Goal: Transaction & Acquisition: Purchase product/service

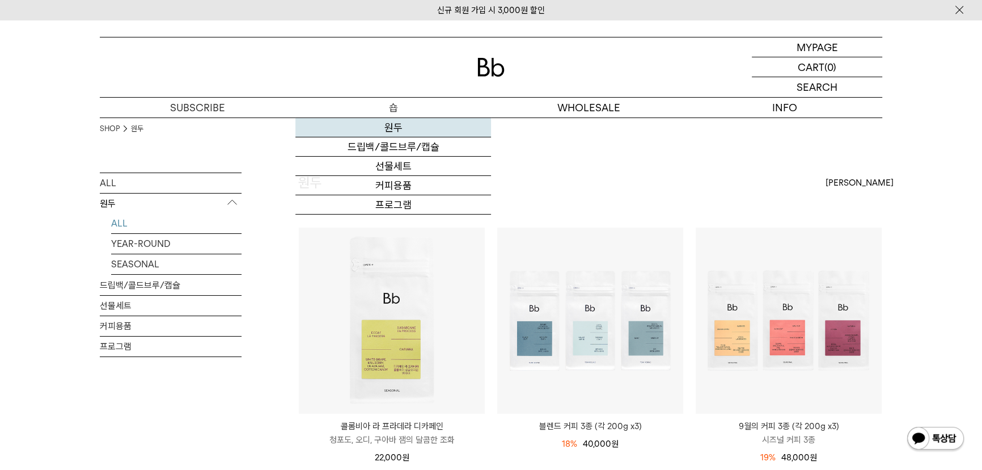
click at [385, 126] on link "원두" at bounding box center [393, 127] width 196 height 19
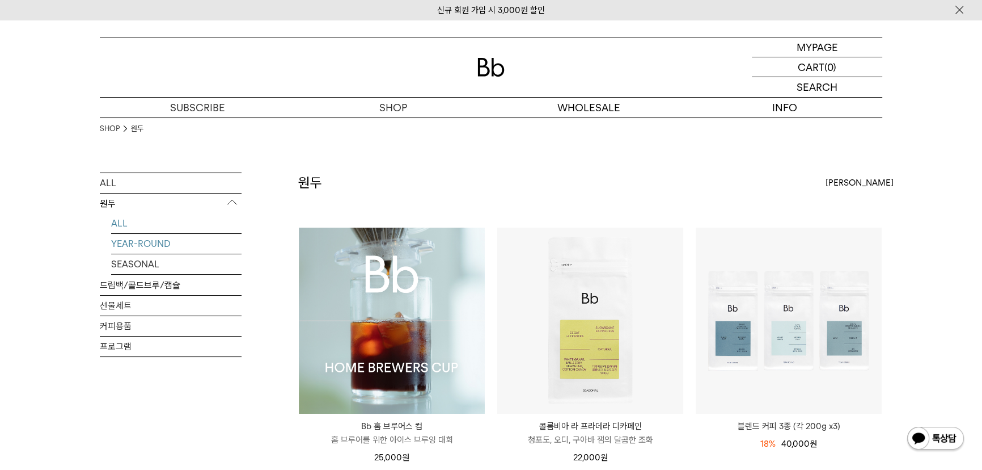
click at [155, 239] on link "YEAR-ROUND" at bounding box center [176, 244] width 130 height 20
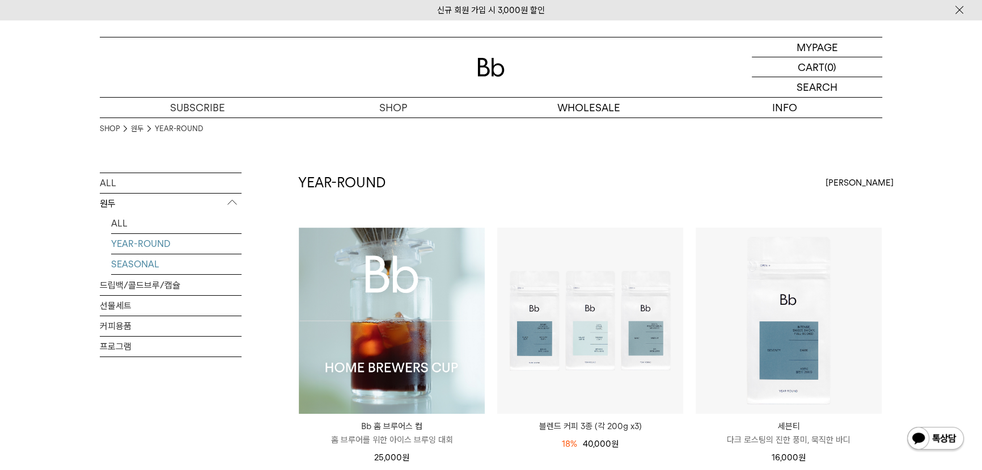
click at [147, 268] on link "SEASONAL" at bounding box center [176, 264] width 130 height 20
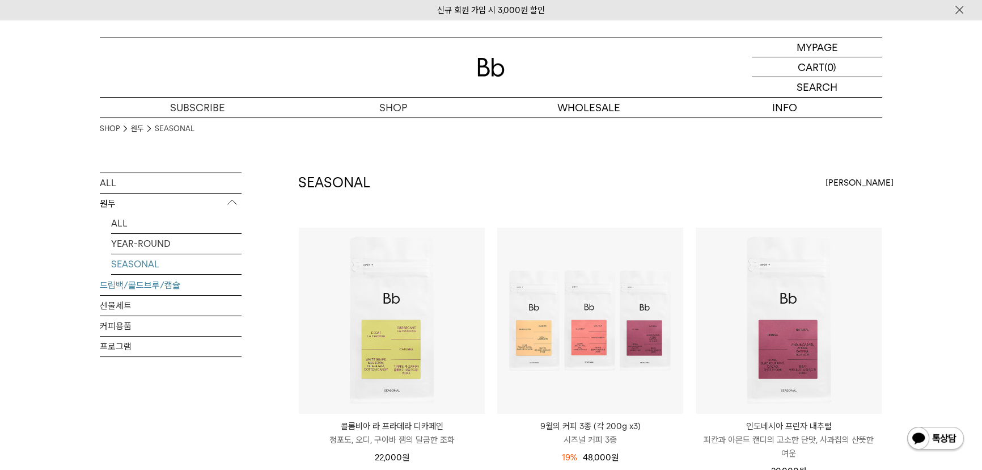
click at [147, 284] on link "드립백/콜드브루/캡슐" at bounding box center [171, 285] width 142 height 20
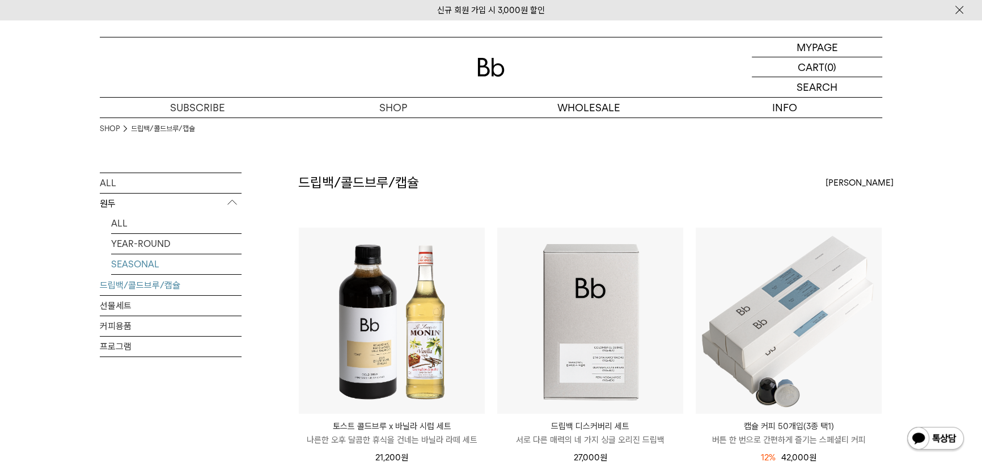
click at [158, 263] on link "SEASONAL" at bounding box center [176, 264] width 130 height 20
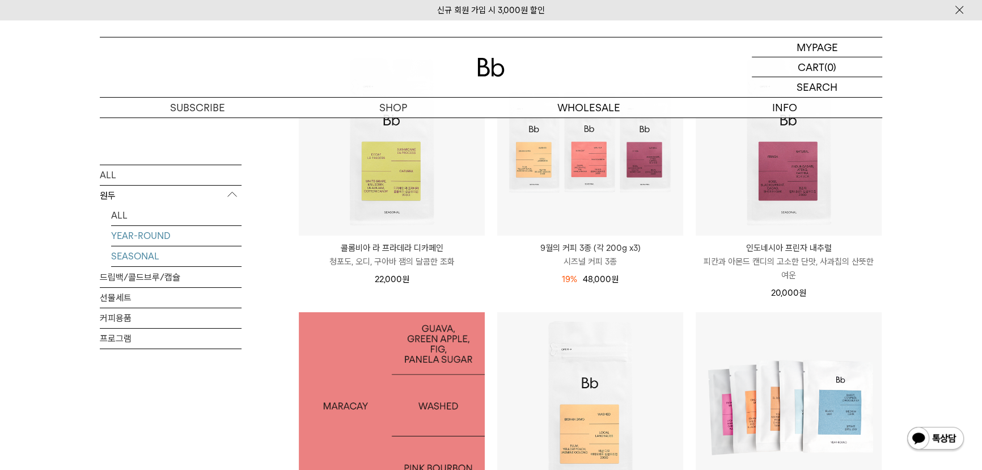
scroll to position [154, 0]
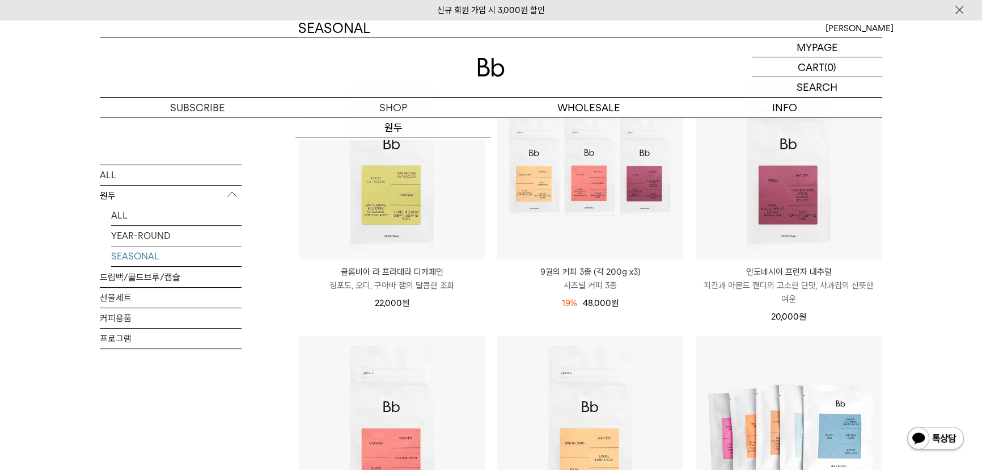
click at [140, 256] on link "SEASONAL" at bounding box center [176, 256] width 130 height 20
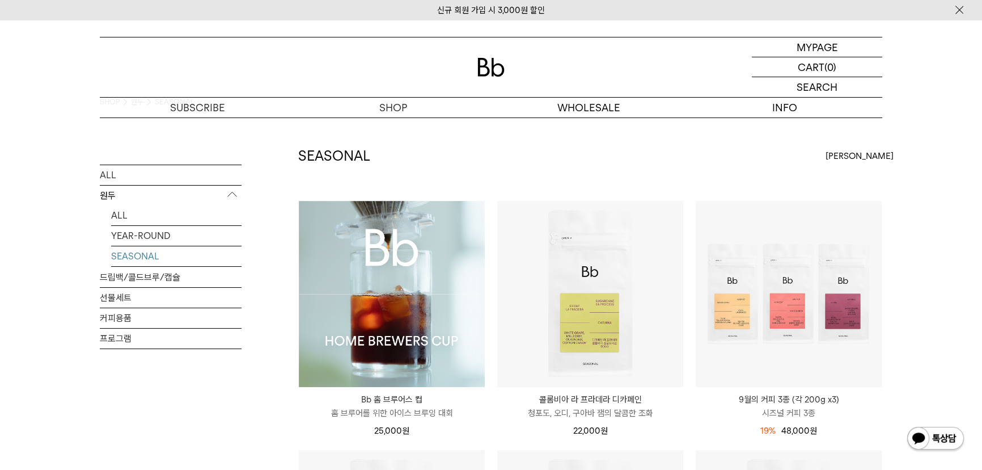
scroll to position [51, 0]
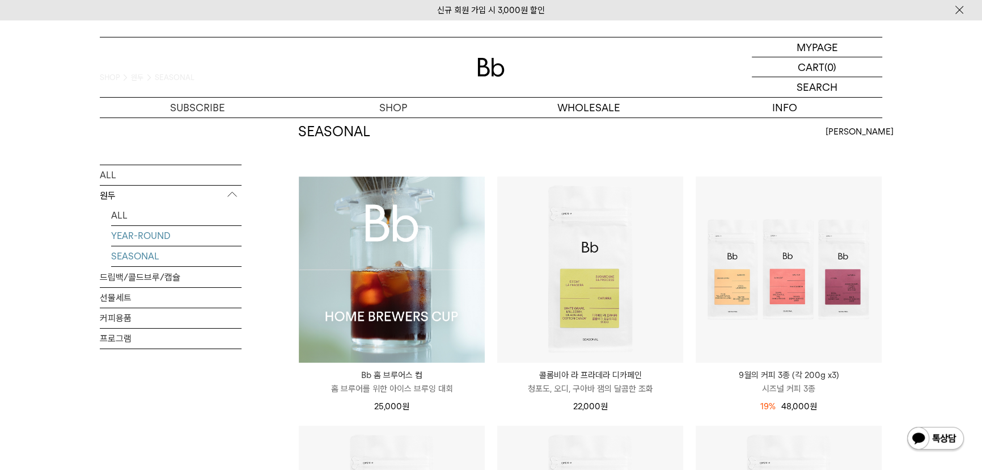
click at [130, 230] on link "YEAR-ROUND" at bounding box center [176, 236] width 130 height 20
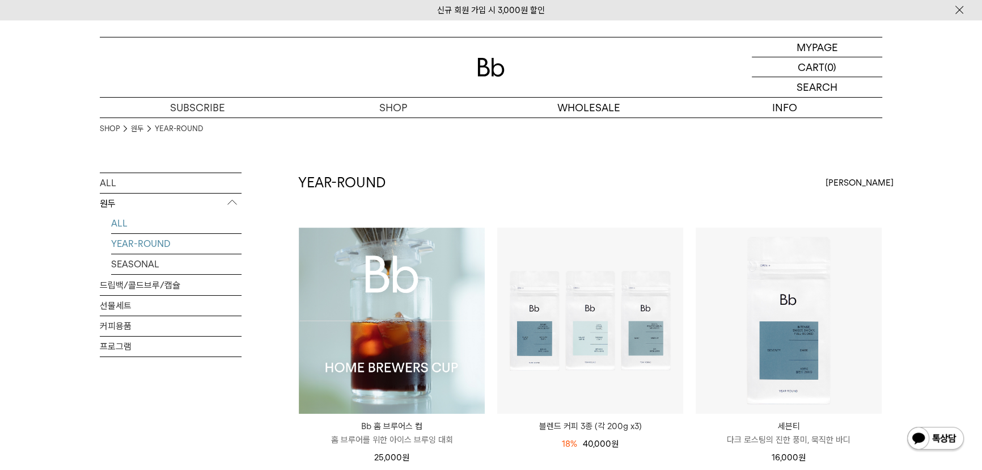
click at [152, 219] on link "ALL" at bounding box center [176, 223] width 130 height 20
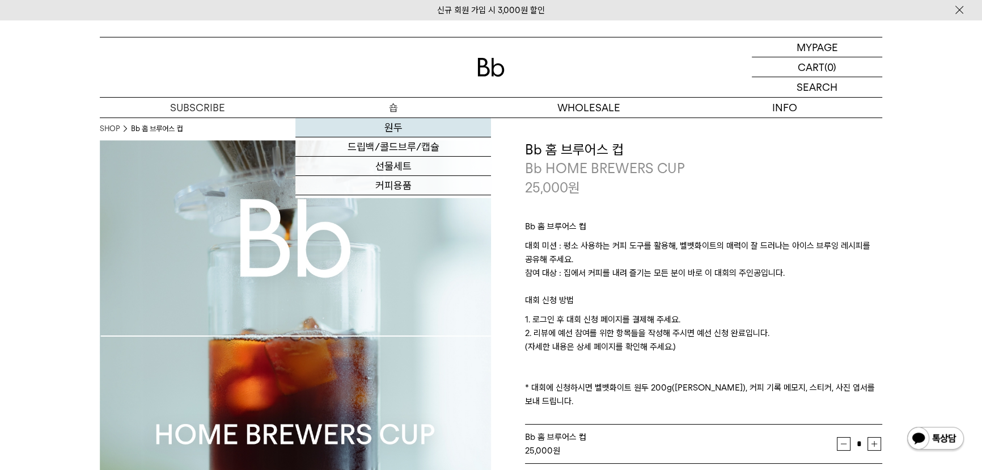
click at [388, 130] on link "원두" at bounding box center [393, 127] width 196 height 19
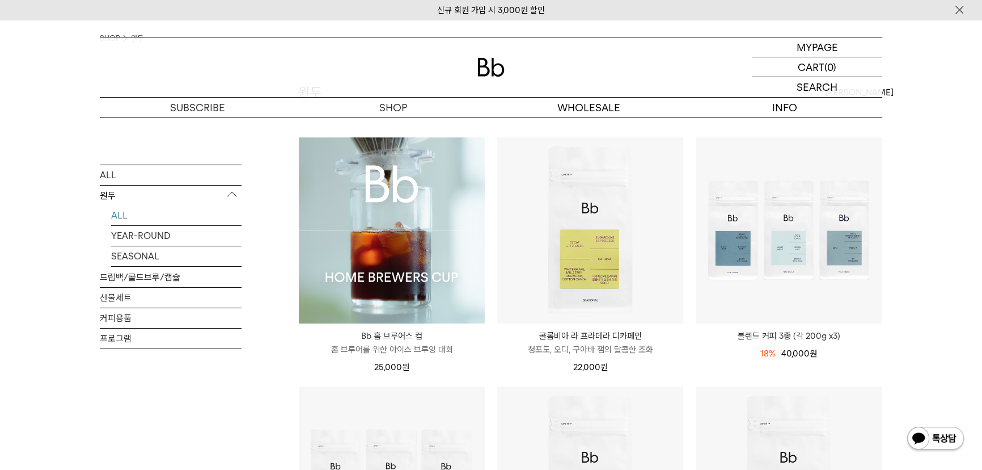
scroll to position [103, 0]
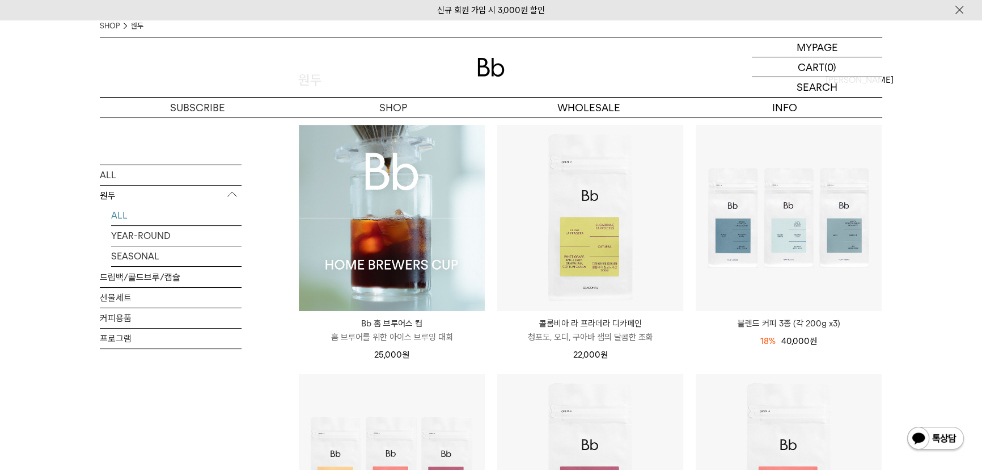
click at [421, 250] on img at bounding box center [392, 218] width 186 height 186
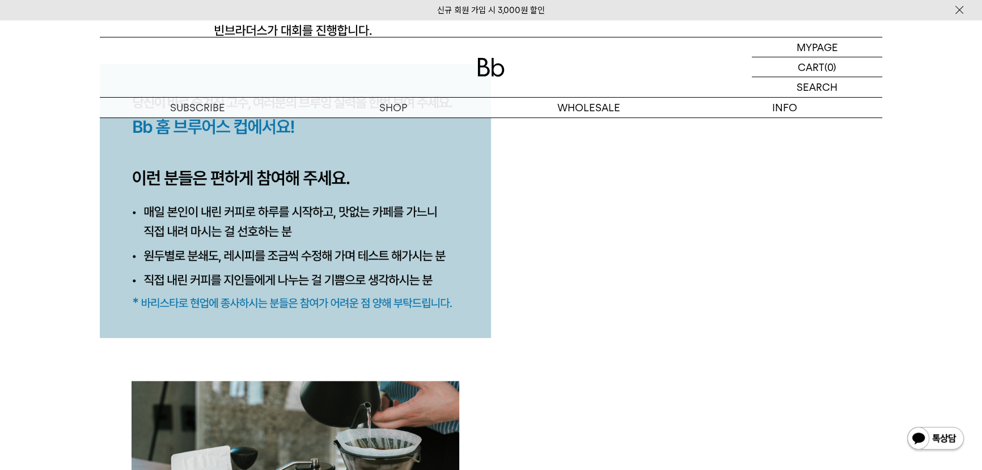
scroll to position [1185, 0]
